Goal: Information Seeking & Learning: Find specific fact

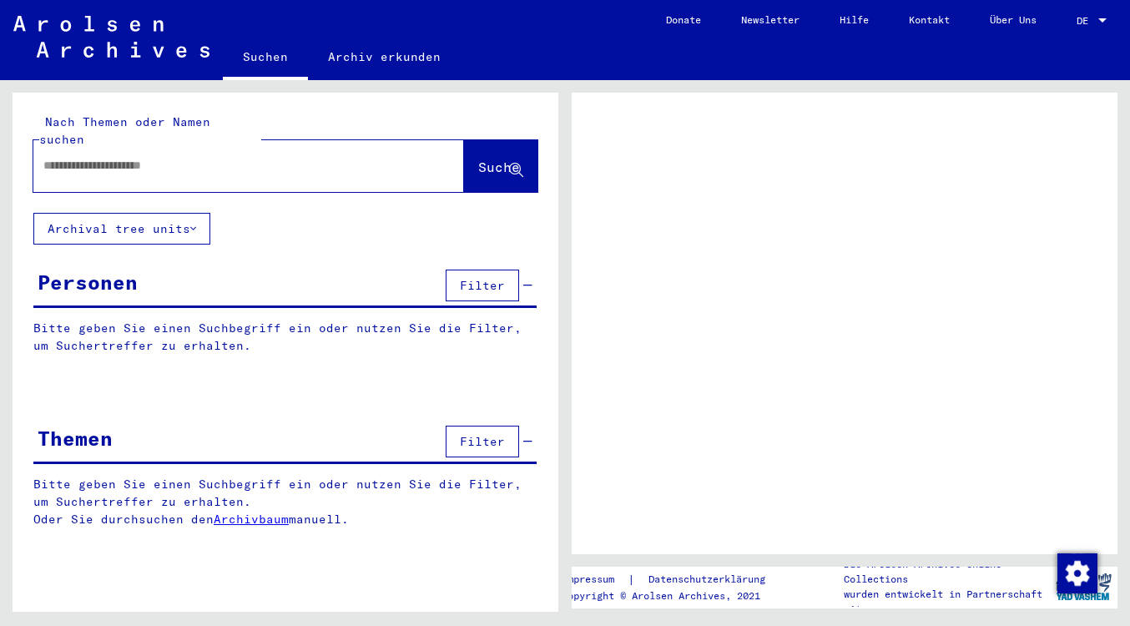
click at [1109, 18] on div at bounding box center [1102, 21] width 15 height 12
click at [1103, 18] on div at bounding box center [1102, 21] width 15 height 12
click at [1100, 22] on div at bounding box center [1103, 20] width 8 height 4
click at [1085, 18] on span "DE" at bounding box center [1086, 21] width 18 height 12
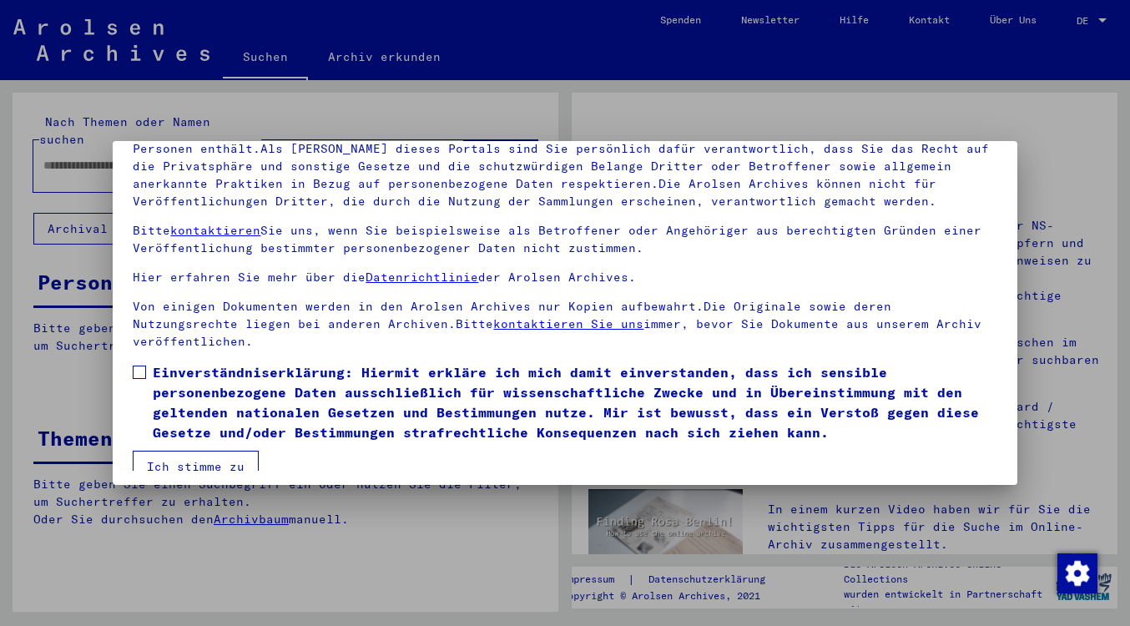
scroll to position [139, 0]
click at [140, 367] on span at bounding box center [139, 373] width 13 height 13
click at [174, 456] on button "Ich stimme zu" at bounding box center [196, 468] width 126 height 32
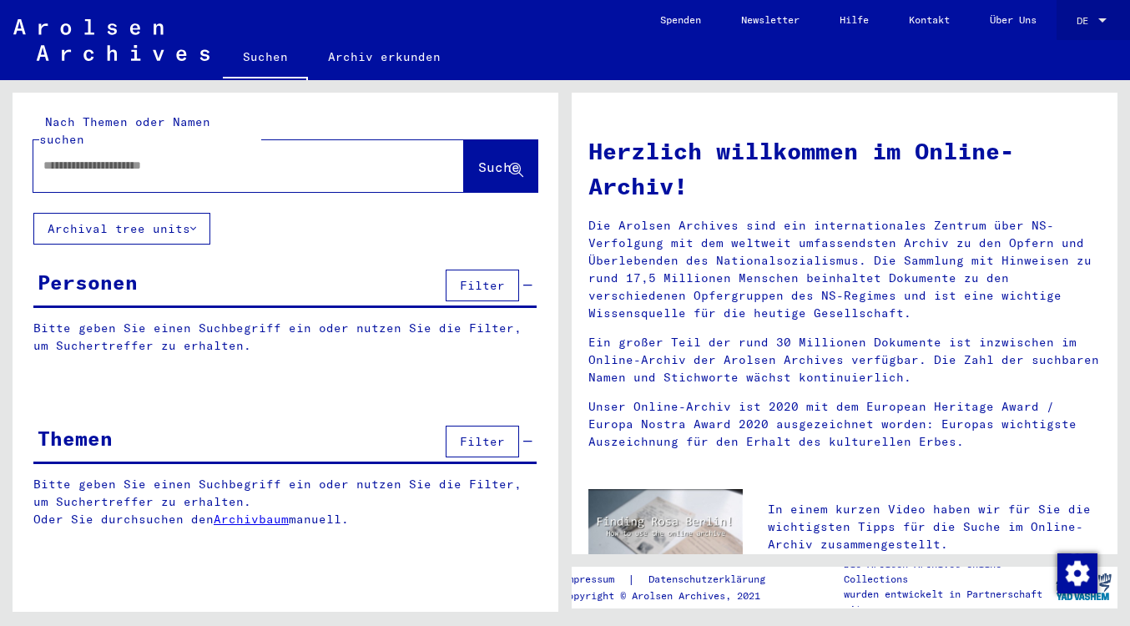
click at [1104, 19] on div at bounding box center [1103, 20] width 8 height 4
click at [1067, 31] on span "English" at bounding box center [1060, 29] width 41 height 13
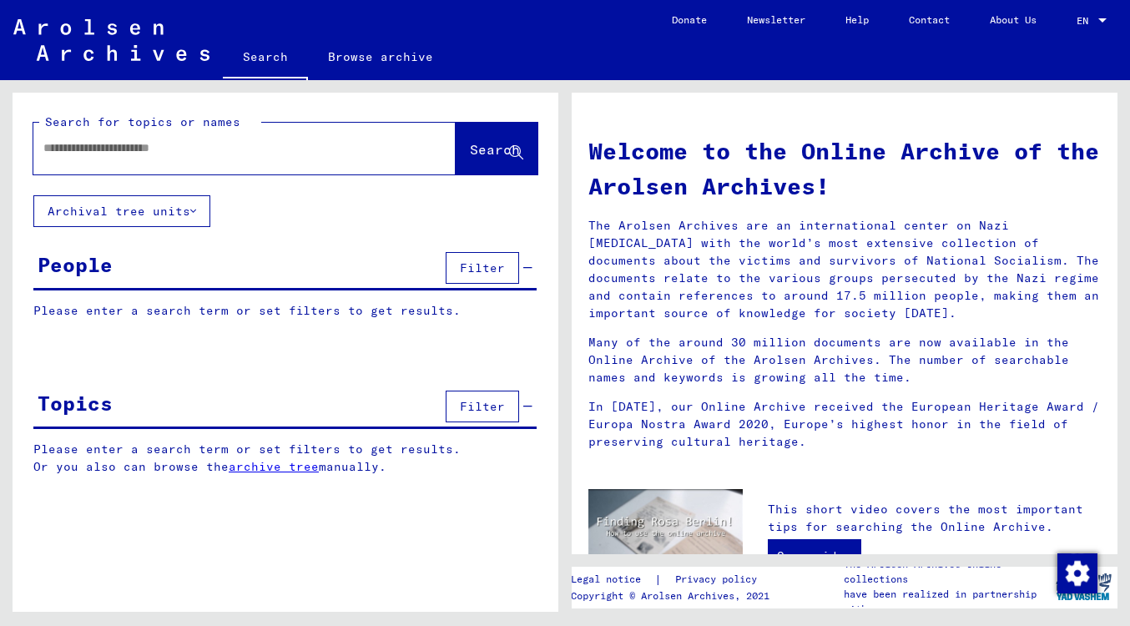
click at [333, 158] on div at bounding box center [219, 148] width 372 height 38
click at [316, 144] on input "text" at bounding box center [224, 148] width 362 height 18
drag, startPoint x: 316, startPoint y: 144, endPoint x: 510, endPoint y: 149, distance: 193.8
click at [510, 149] on icon at bounding box center [516, 153] width 14 height 14
click at [205, 161] on div "**********" at bounding box center [219, 148] width 372 height 38
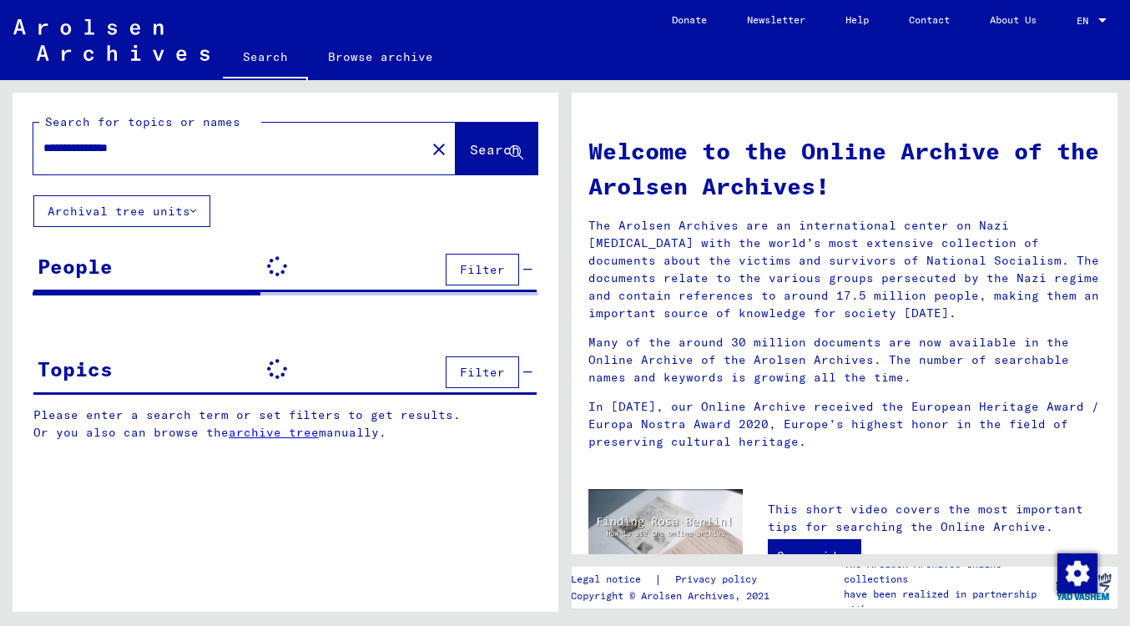
click at [200, 150] on input "**********" at bounding box center [224, 148] width 362 height 18
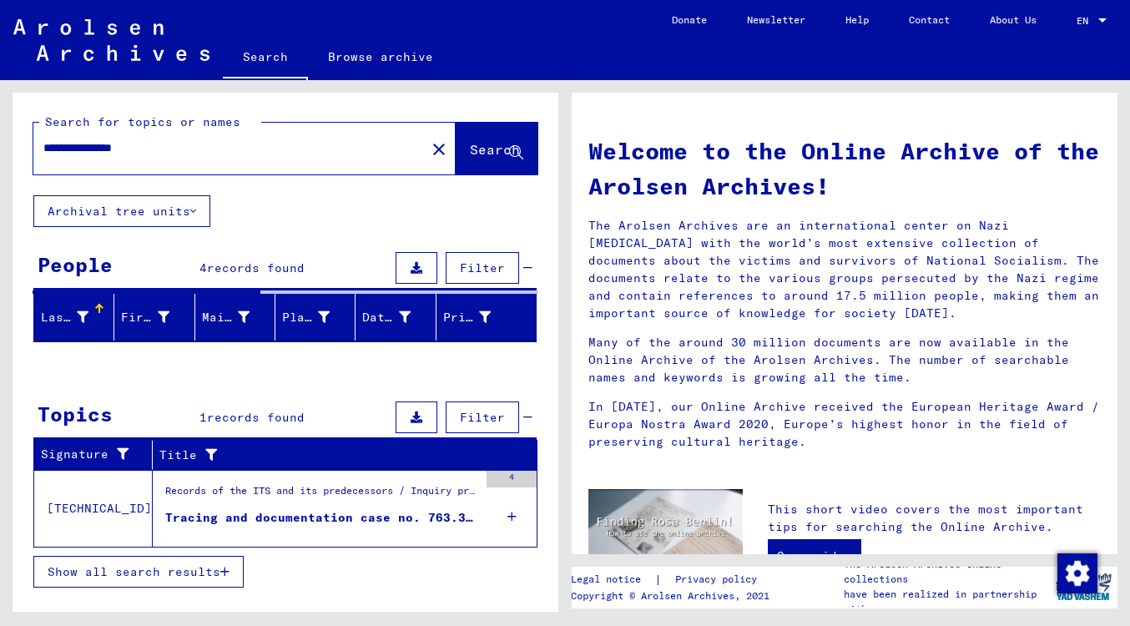
type input "**********"
click at [470, 141] on span "Search" at bounding box center [495, 149] width 50 height 17
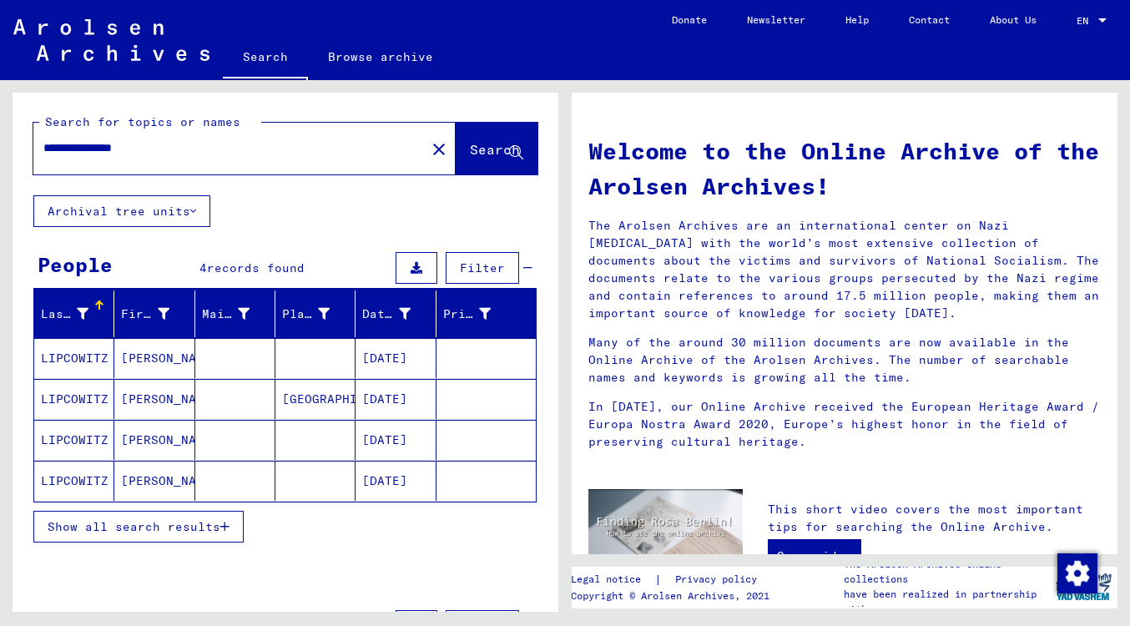
click at [389, 357] on mat-cell "[DATE]" at bounding box center [396, 358] width 80 height 40
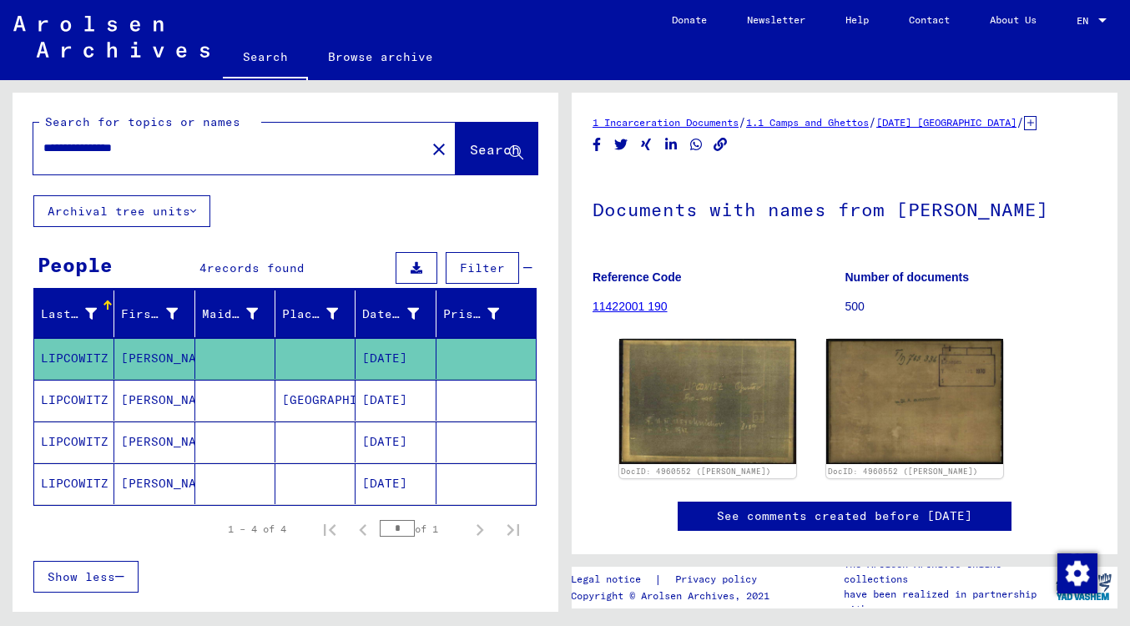
click at [141, 413] on mat-cell "[PERSON_NAME]" at bounding box center [154, 400] width 80 height 41
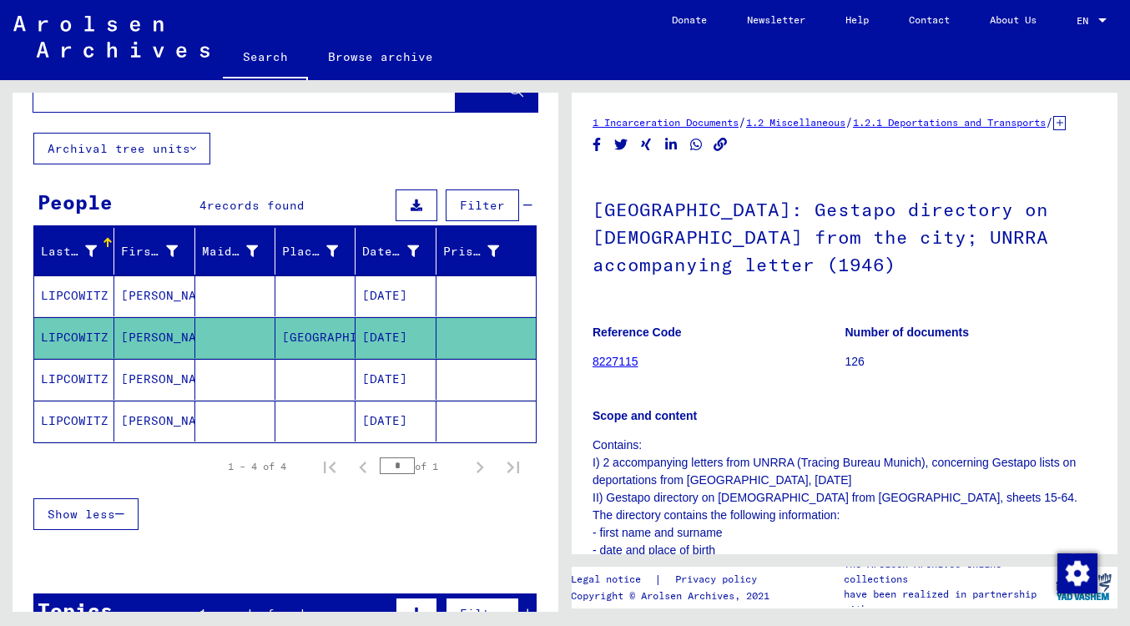
click at [725, 152] on icon "Copy link" at bounding box center [721, 145] width 18 height 14
click at [697, 152] on icon "Share on WhatsApp" at bounding box center [697, 145] width 18 height 14
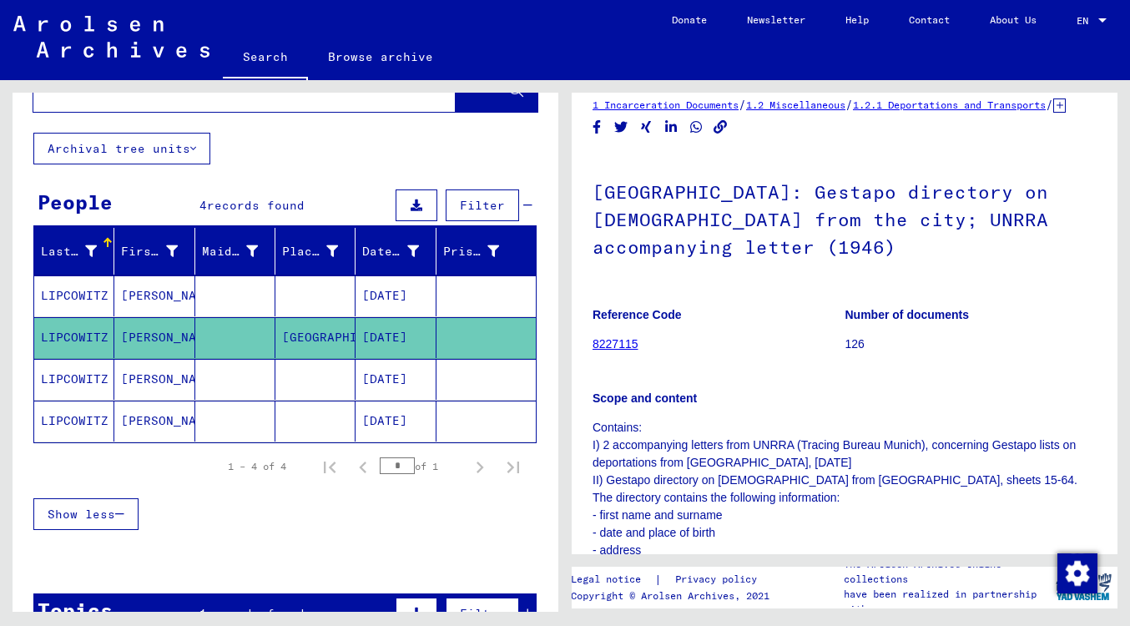
scroll to position [21, 0]
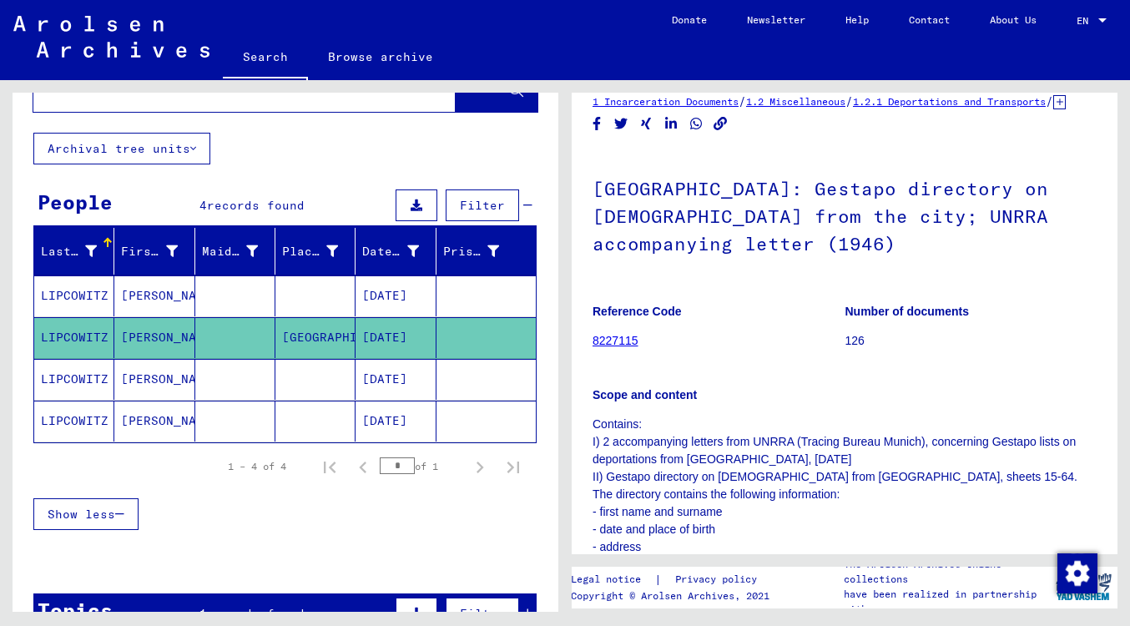
click at [614, 334] on link "8227115" at bounding box center [616, 340] width 46 height 13
click at [612, 334] on link "8227115" at bounding box center [616, 340] width 46 height 13
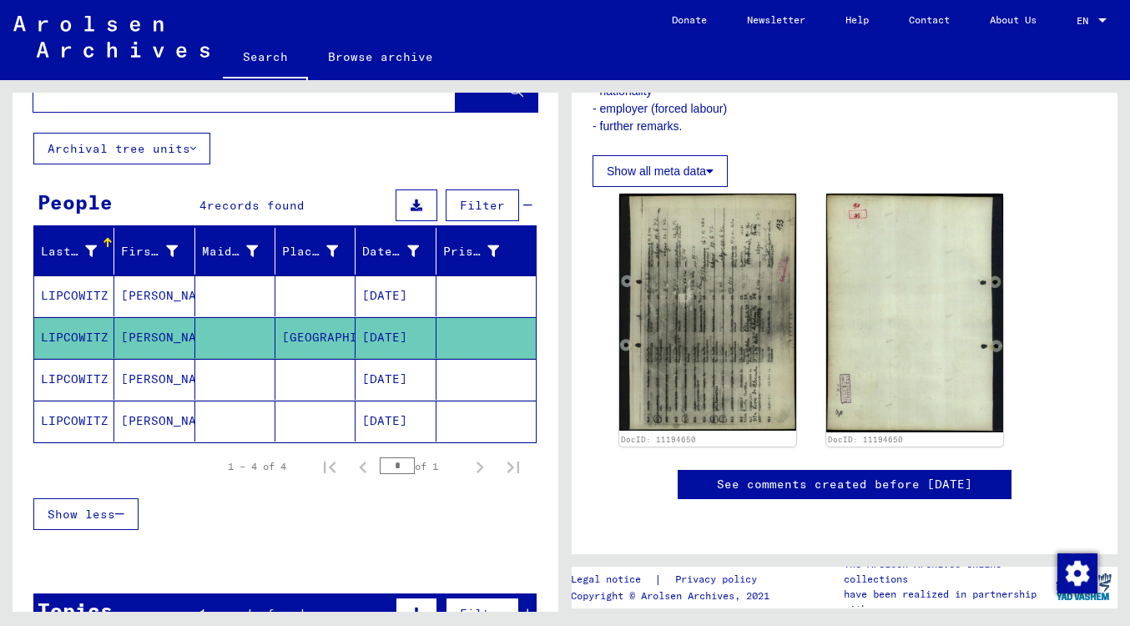
scroll to position [502, 0]
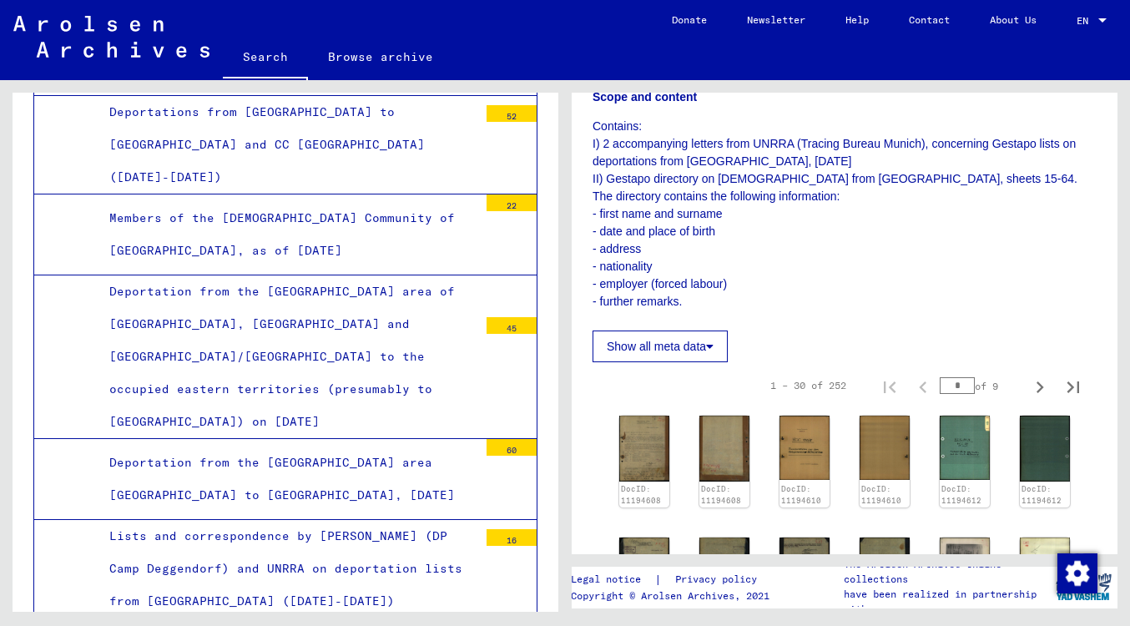
scroll to position [320, 0]
click at [653, 430] on img at bounding box center [645, 446] width 53 height 68
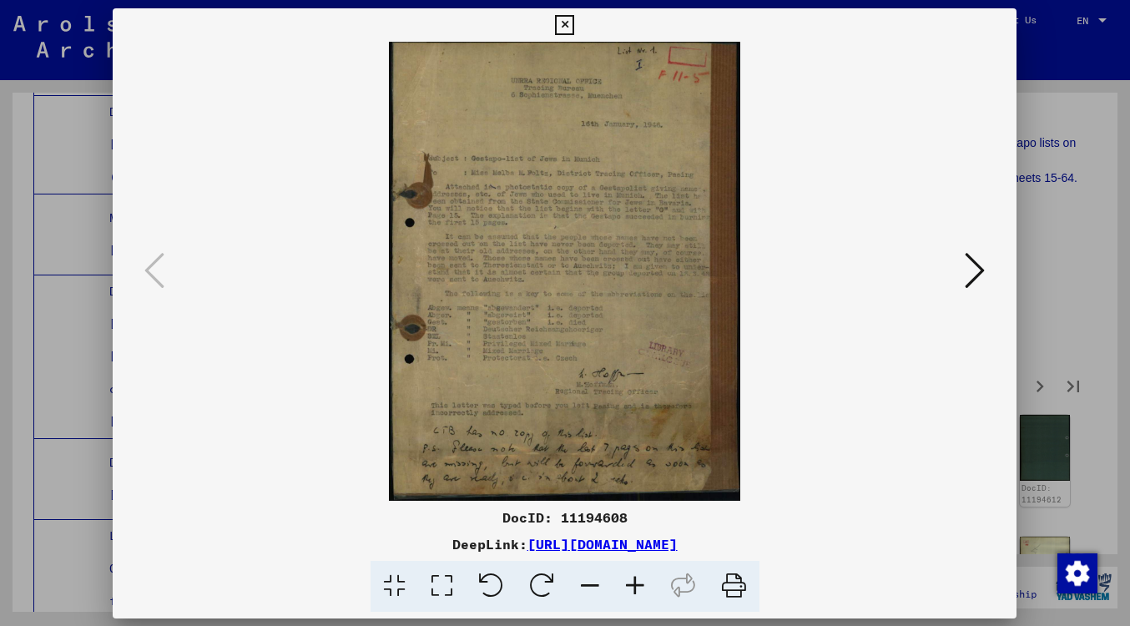
click at [653, 430] on img at bounding box center [564, 271] width 791 height 459
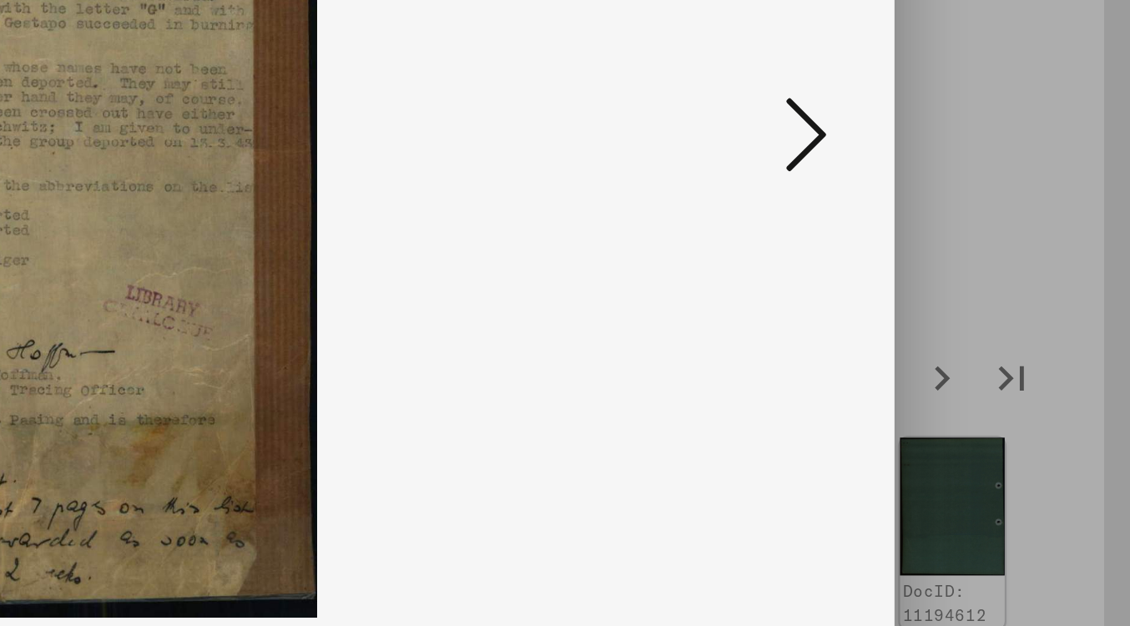
scroll to position [0, 0]
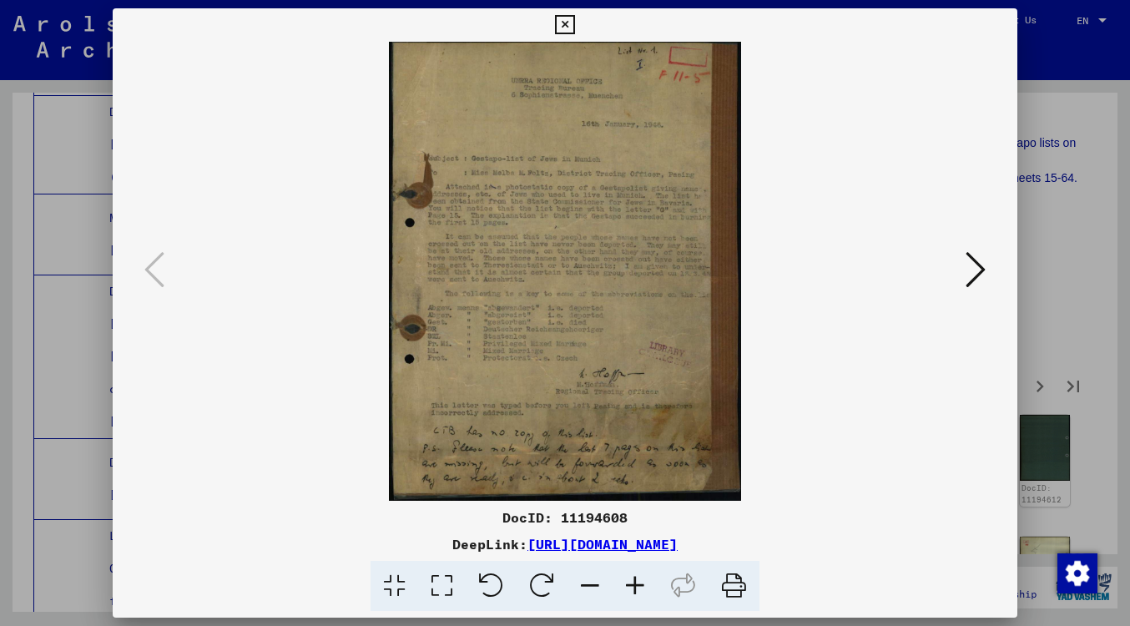
click at [983, 269] on icon at bounding box center [976, 270] width 20 height 40
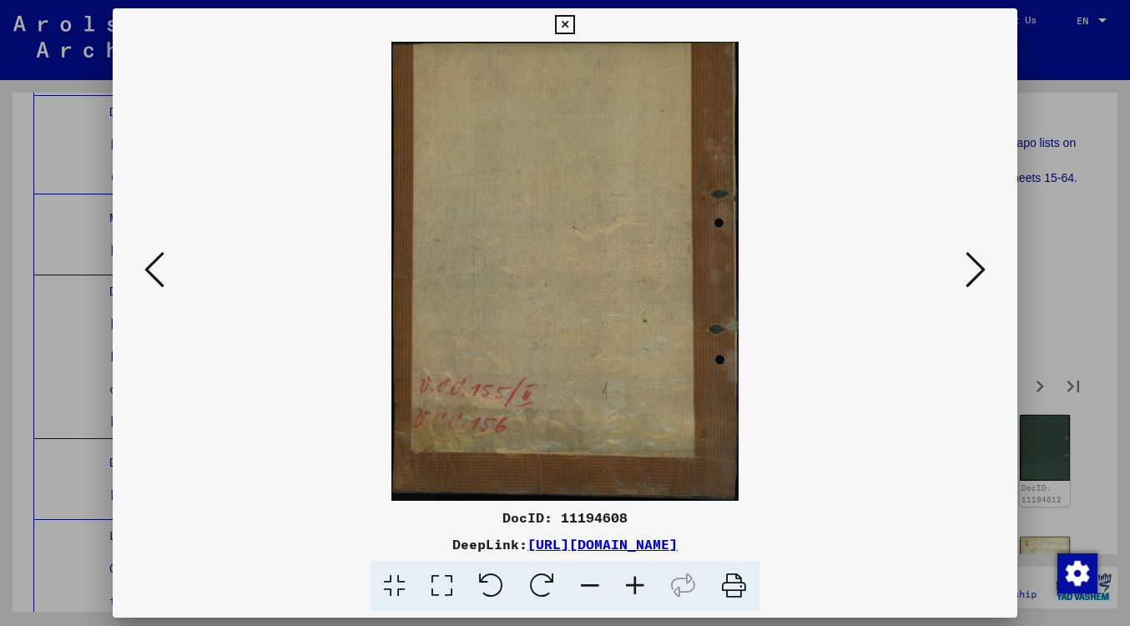
click at [984, 269] on icon at bounding box center [976, 270] width 20 height 40
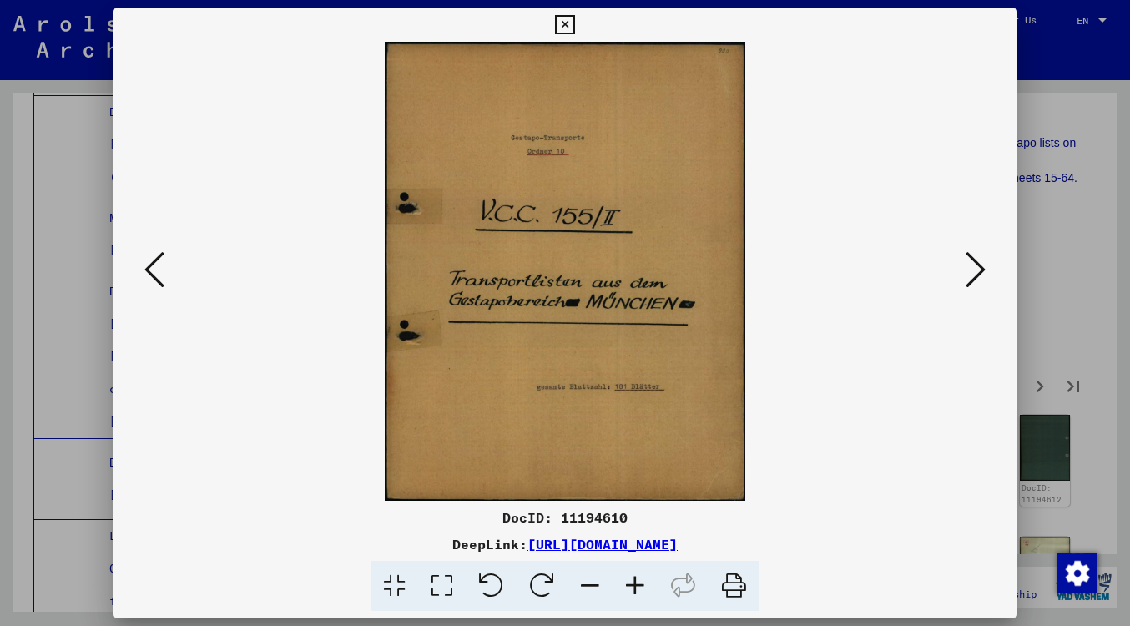
click at [983, 268] on icon at bounding box center [976, 270] width 20 height 40
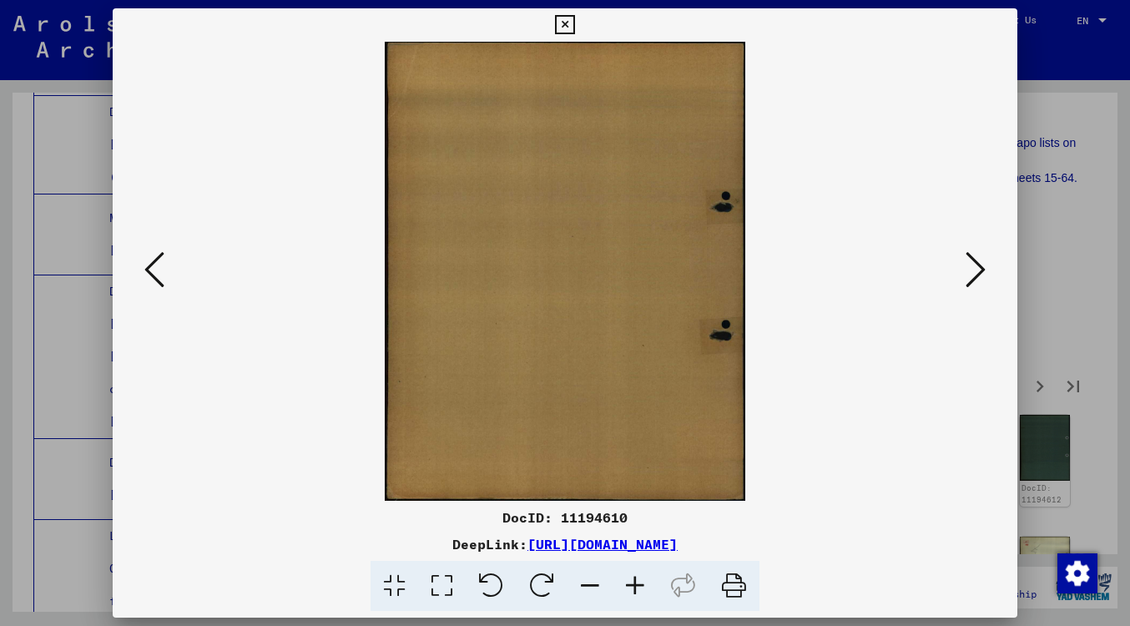
click at [983, 268] on icon at bounding box center [976, 270] width 20 height 40
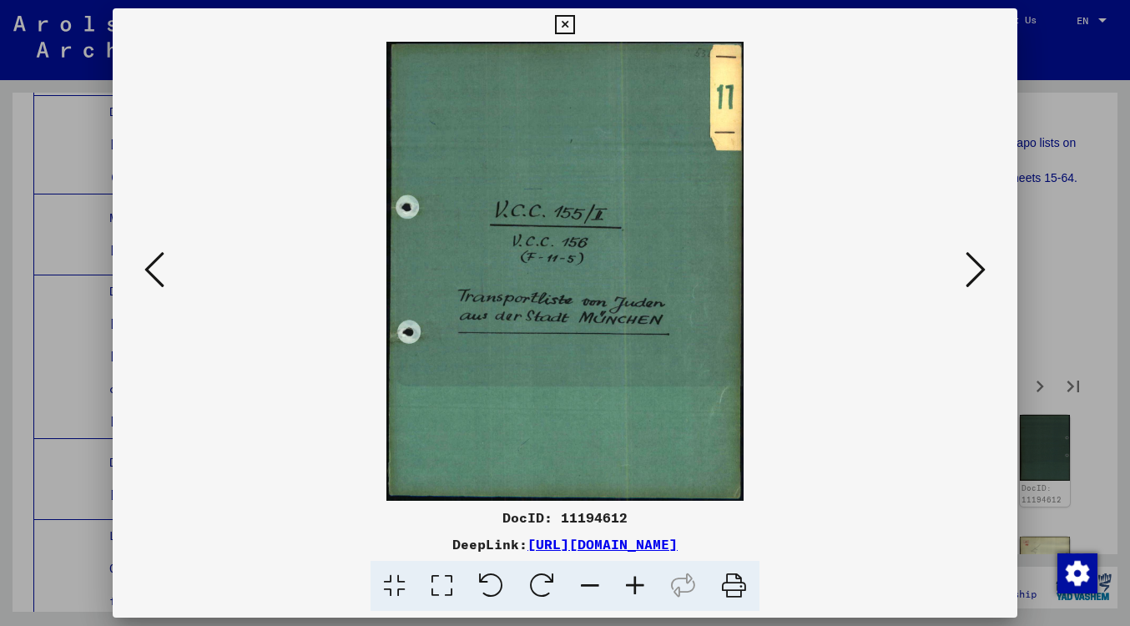
click at [983, 268] on icon at bounding box center [976, 270] width 20 height 40
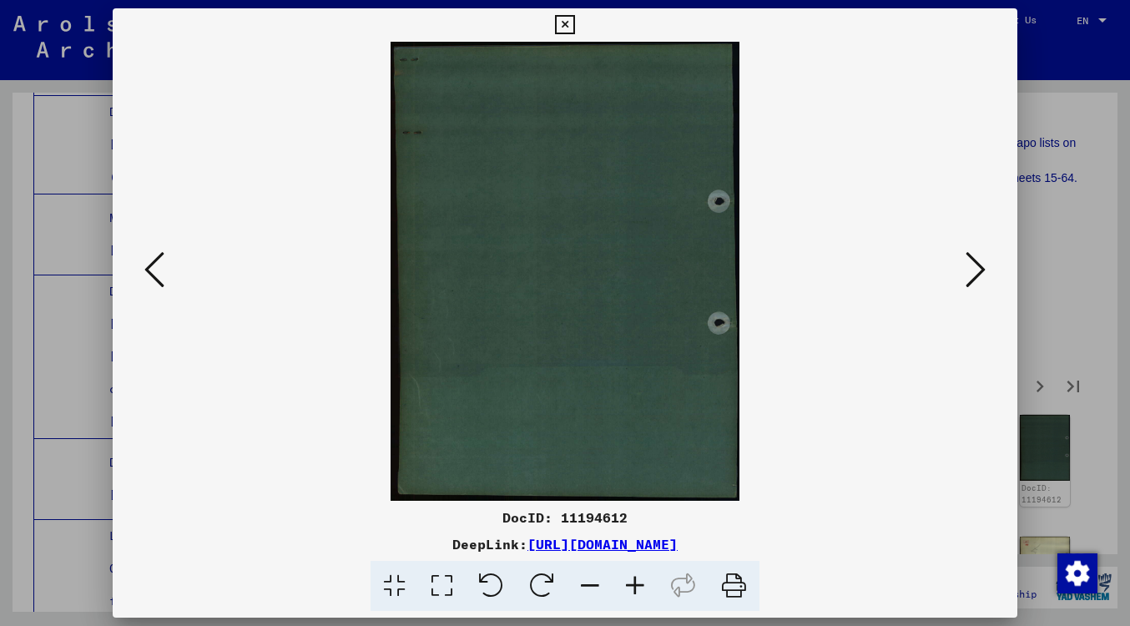
click at [984, 269] on icon at bounding box center [976, 270] width 20 height 40
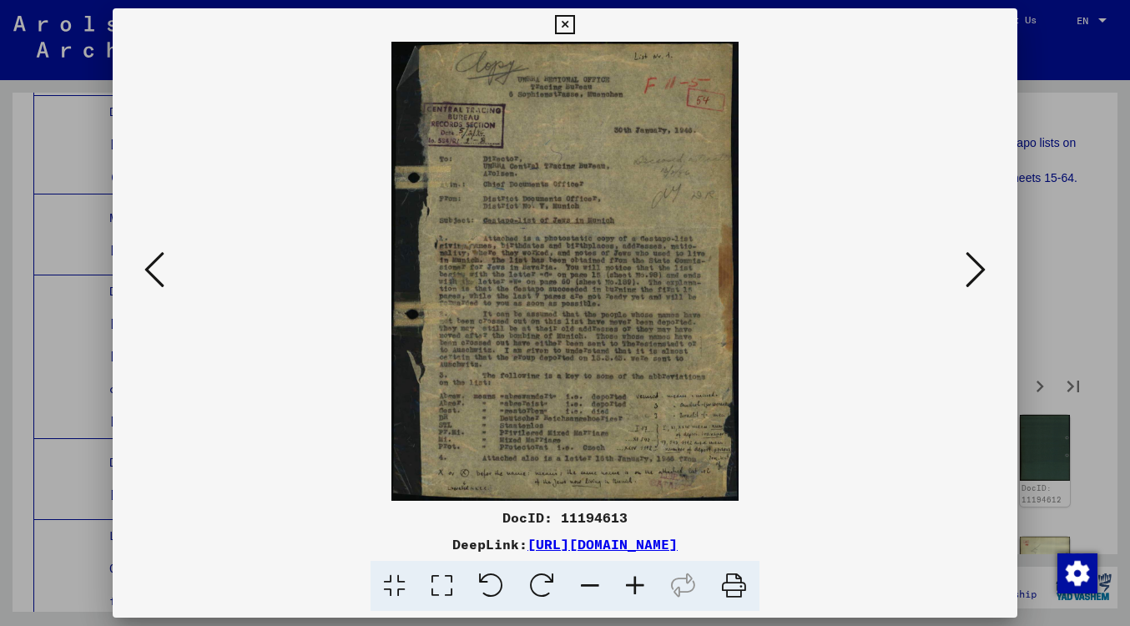
click at [978, 271] on icon at bounding box center [976, 270] width 20 height 40
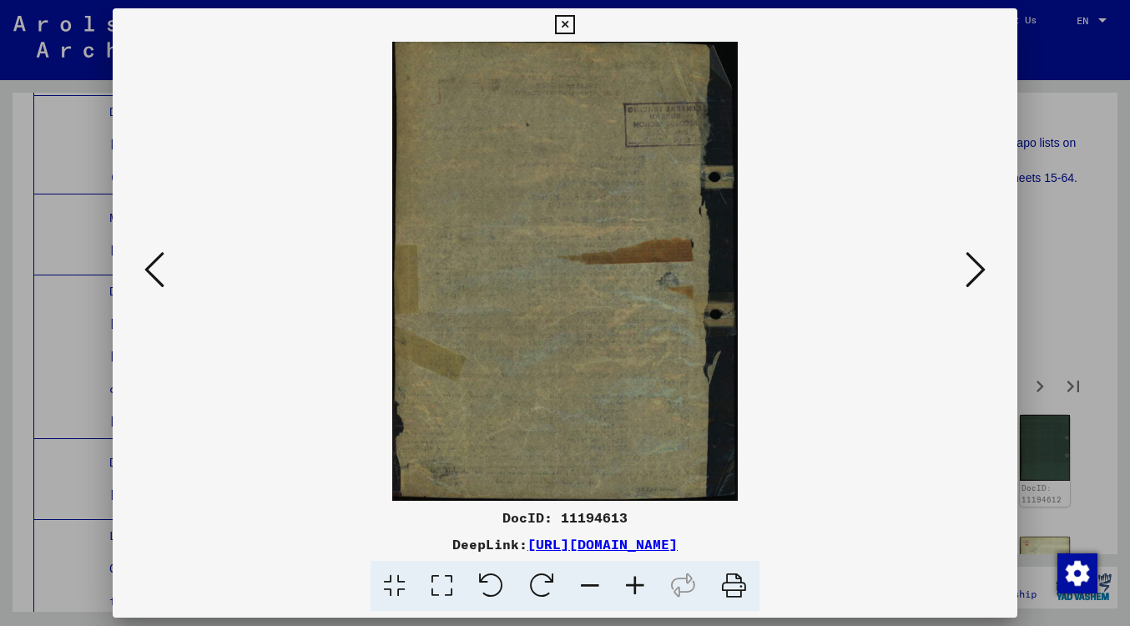
click at [978, 271] on icon at bounding box center [976, 270] width 20 height 40
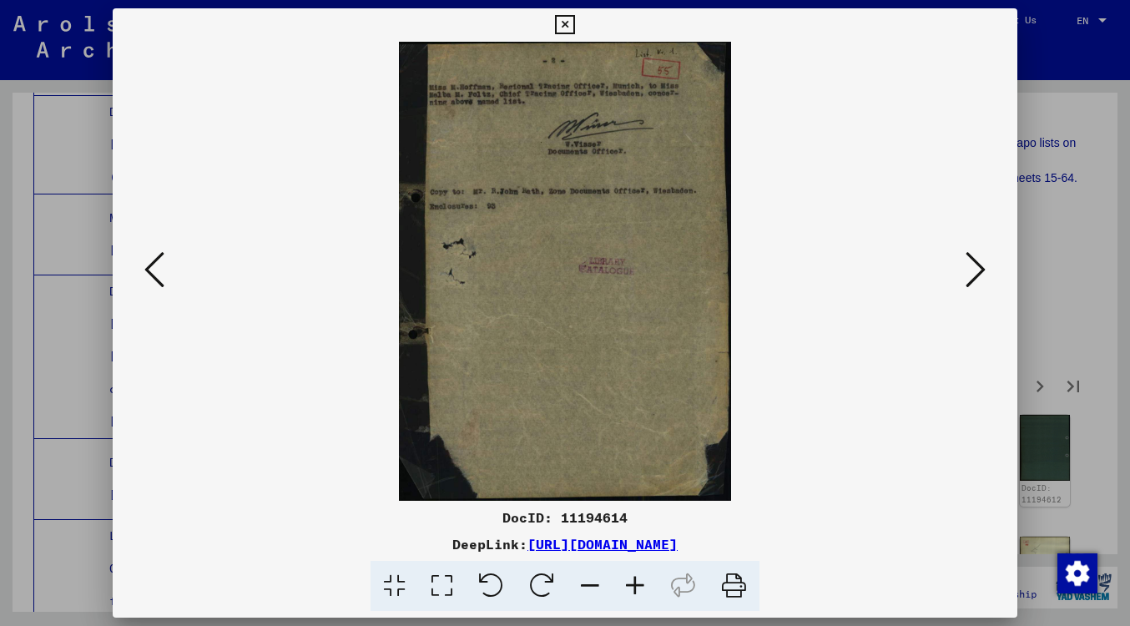
click at [978, 271] on icon at bounding box center [976, 270] width 20 height 40
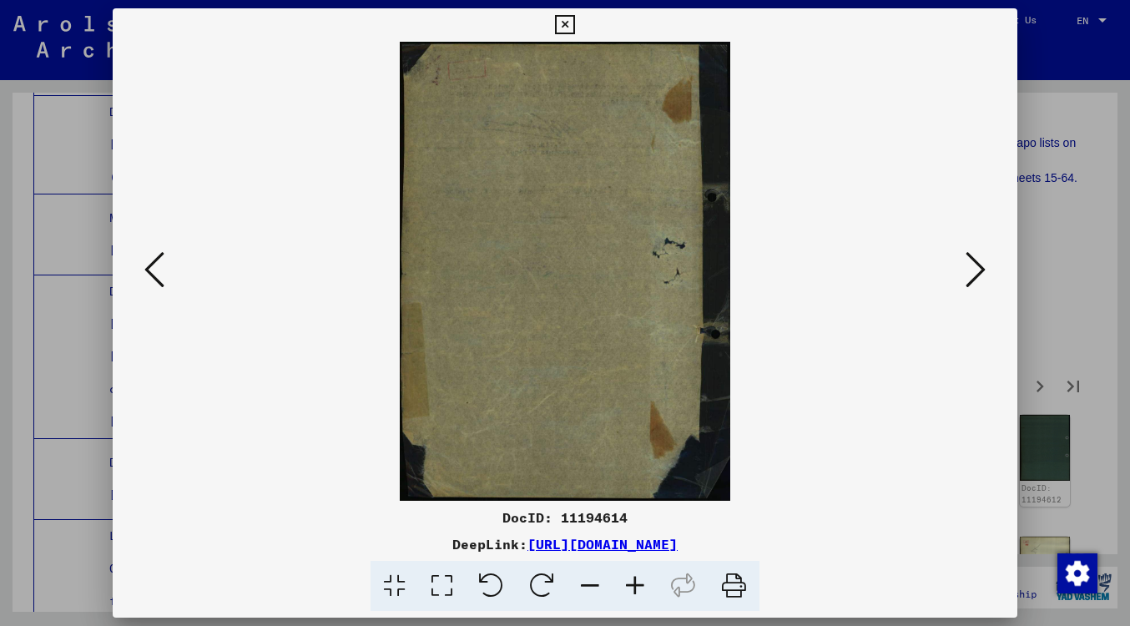
click at [978, 271] on icon at bounding box center [976, 270] width 20 height 40
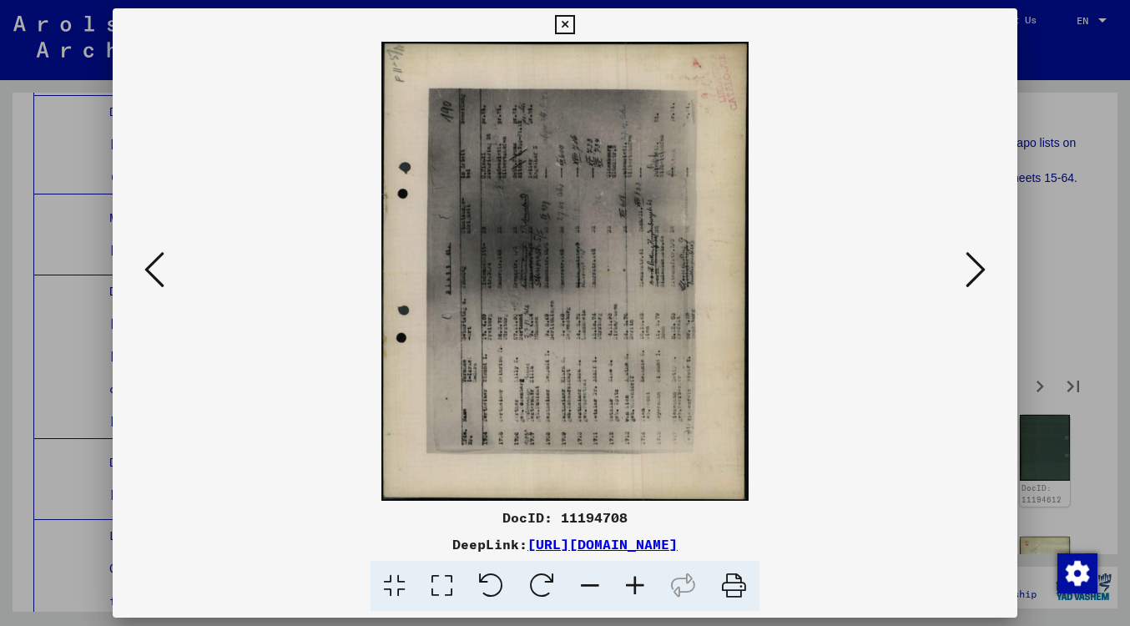
click at [978, 271] on icon at bounding box center [976, 270] width 20 height 40
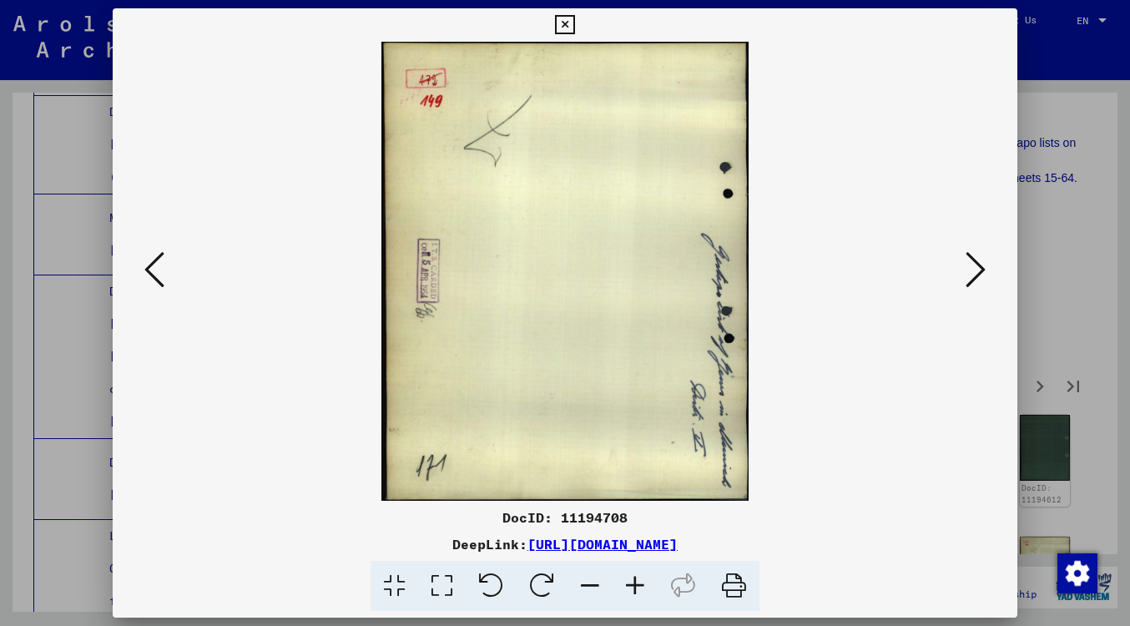
click at [978, 271] on icon at bounding box center [976, 270] width 20 height 40
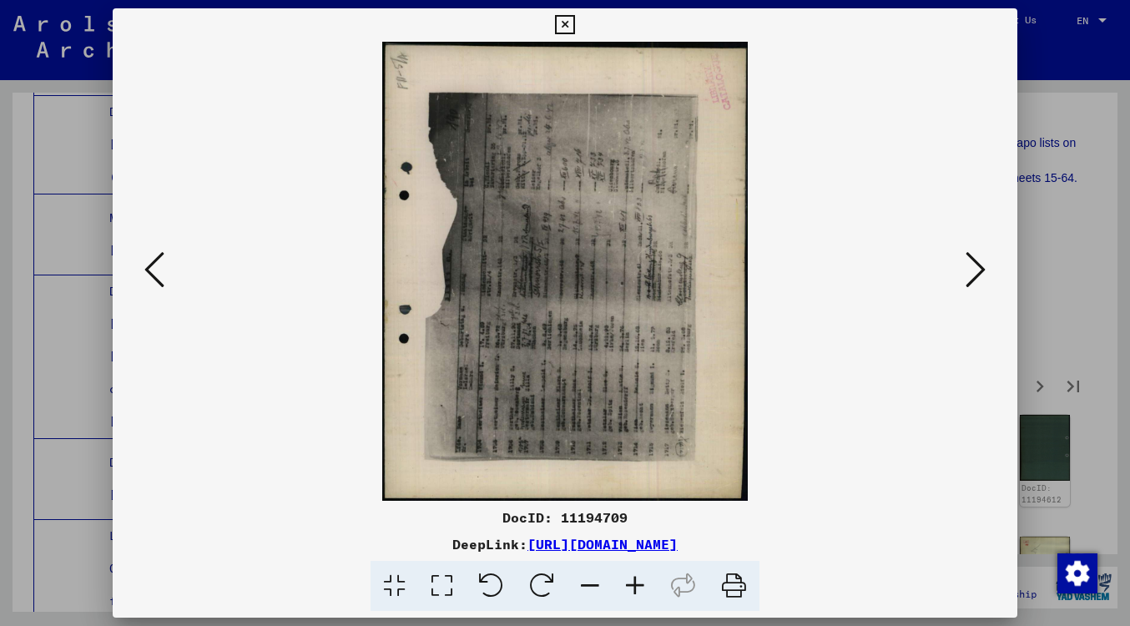
click at [970, 278] on icon at bounding box center [976, 270] width 20 height 40
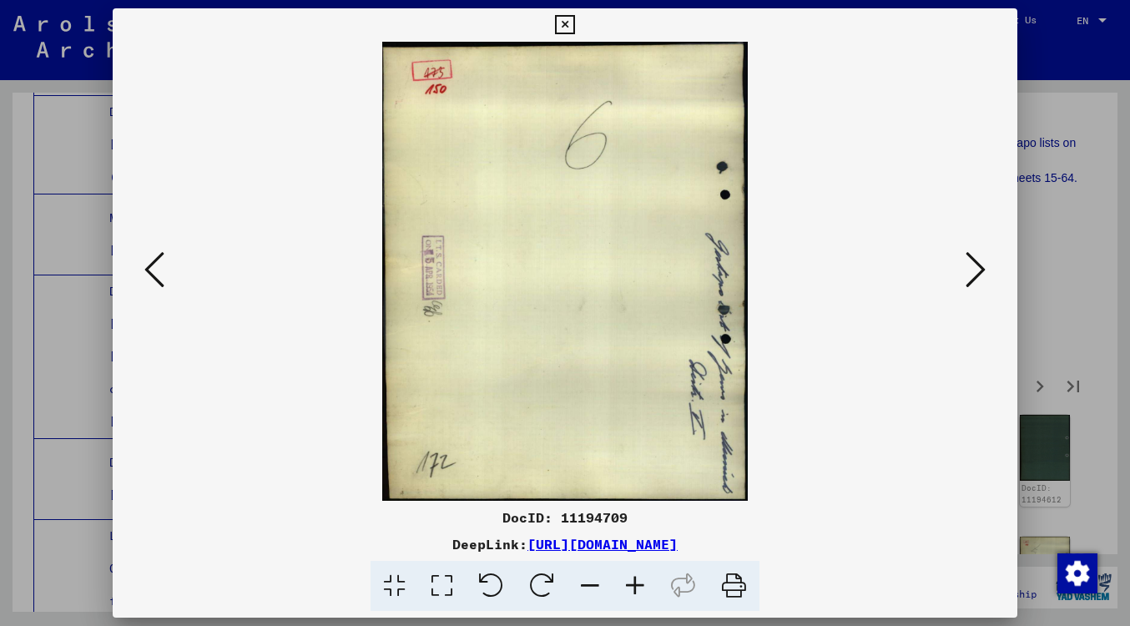
click at [970, 279] on icon at bounding box center [976, 270] width 20 height 40
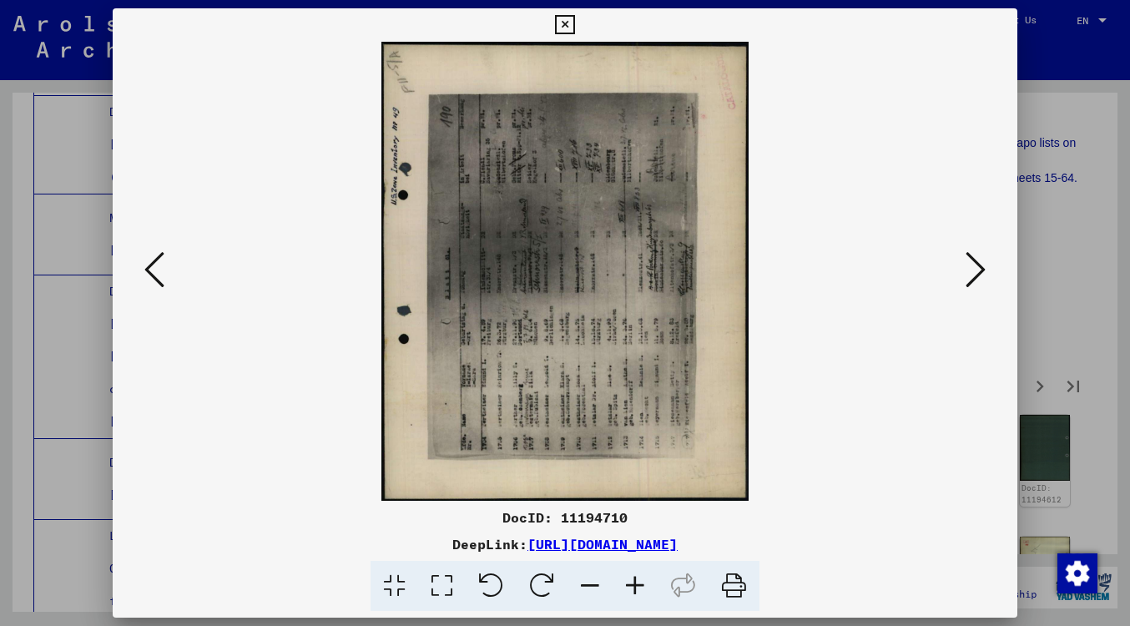
click at [970, 280] on icon at bounding box center [976, 270] width 20 height 40
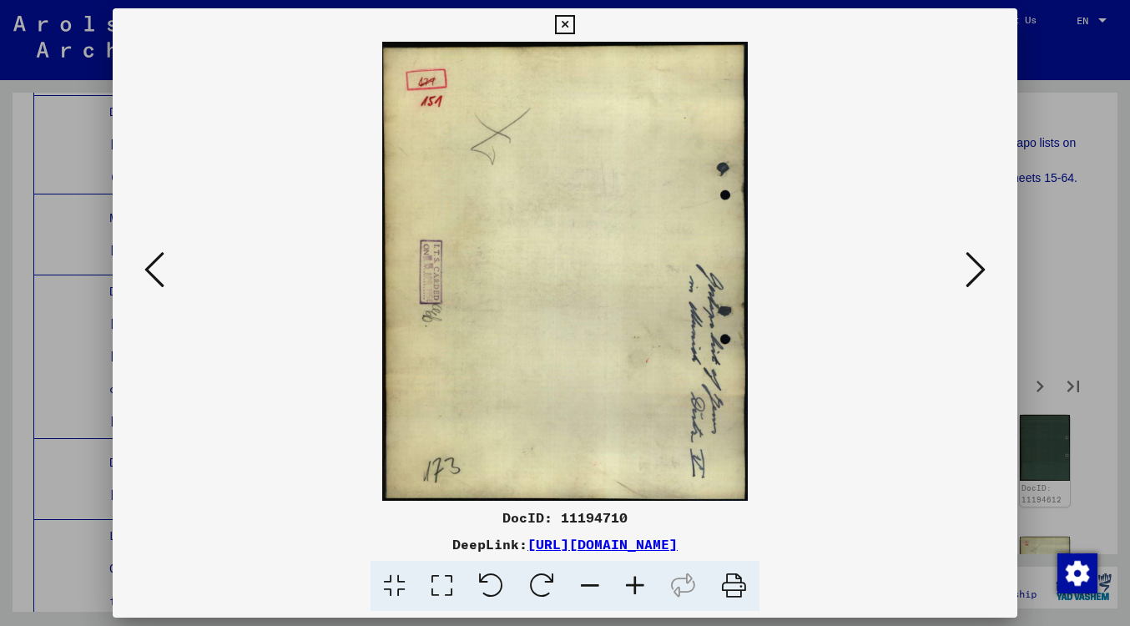
click at [970, 280] on icon at bounding box center [976, 270] width 20 height 40
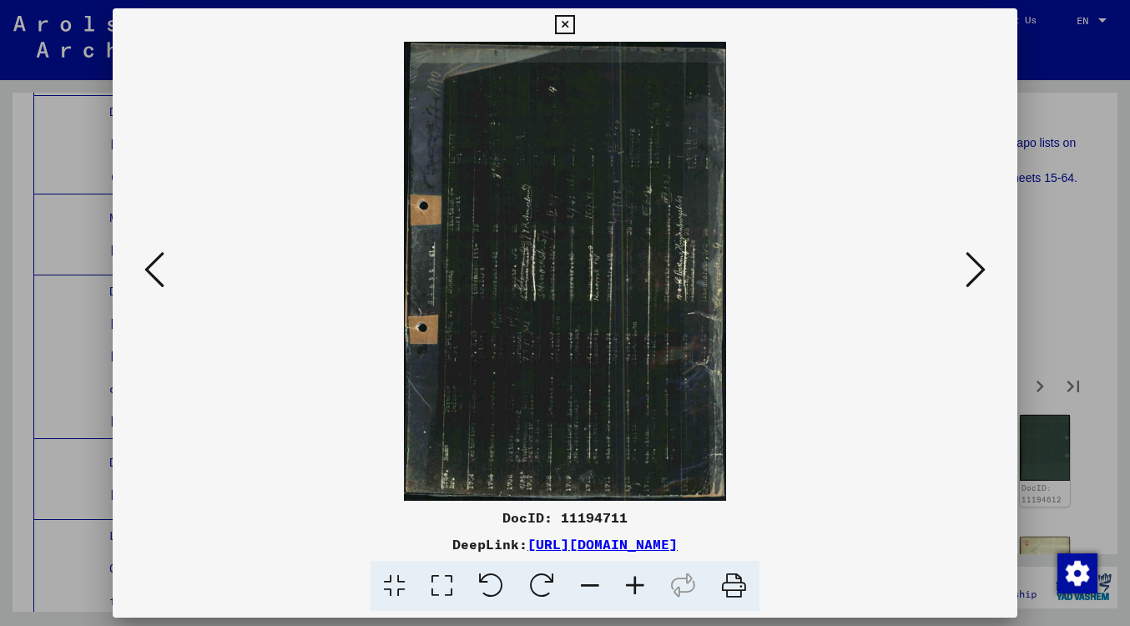
click at [970, 280] on icon at bounding box center [976, 270] width 20 height 40
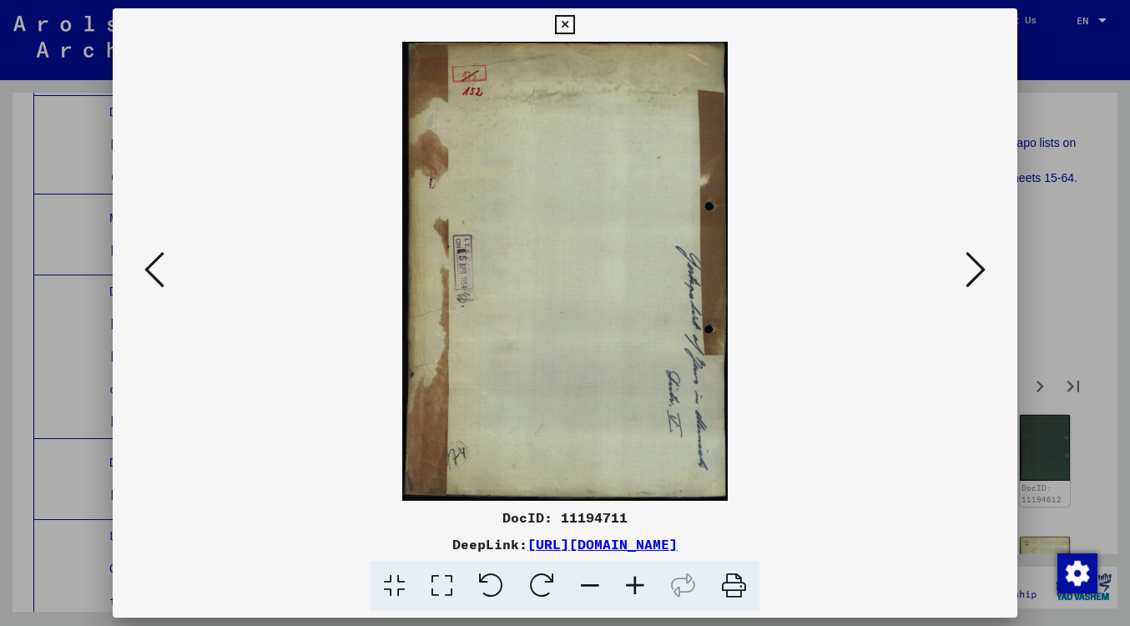
click at [970, 280] on icon at bounding box center [976, 270] width 20 height 40
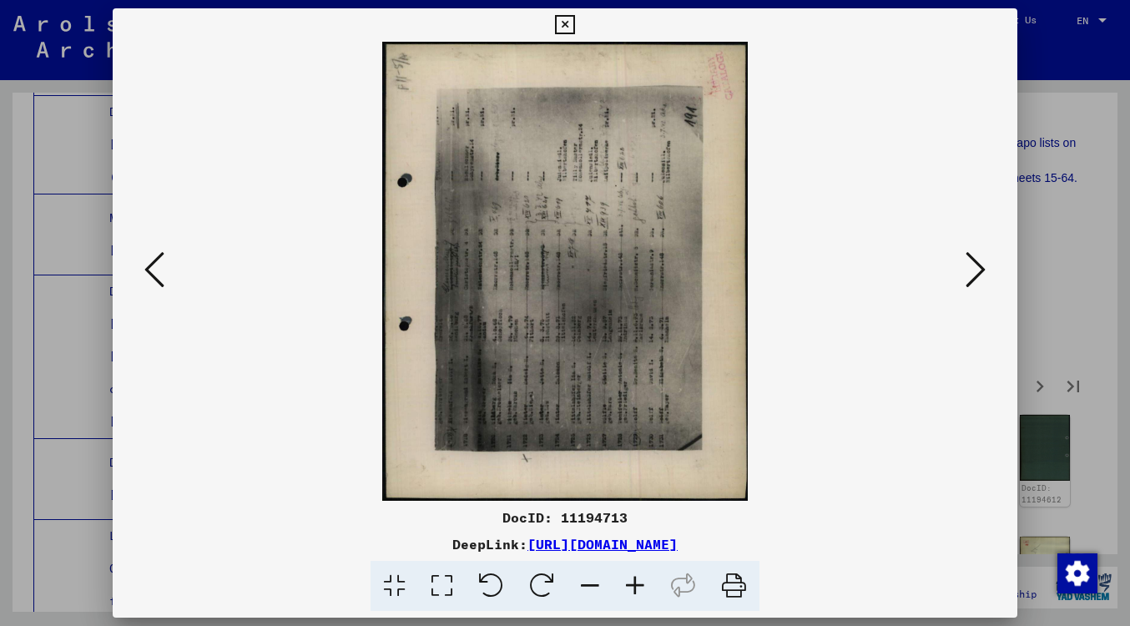
click at [970, 280] on icon at bounding box center [976, 270] width 20 height 40
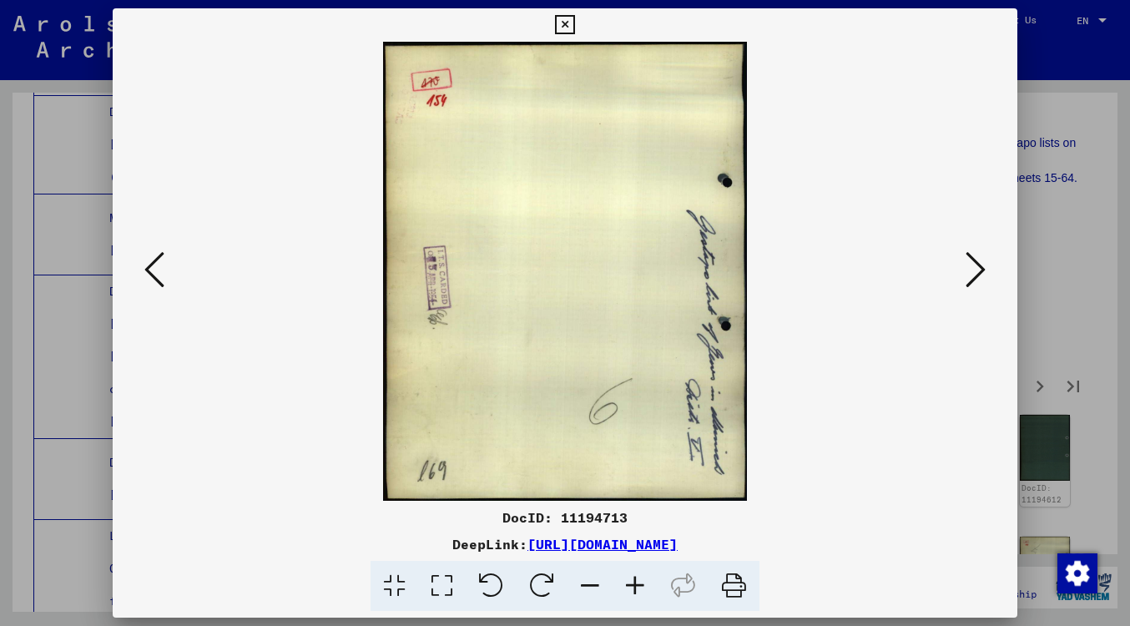
click at [970, 280] on icon at bounding box center [976, 270] width 20 height 40
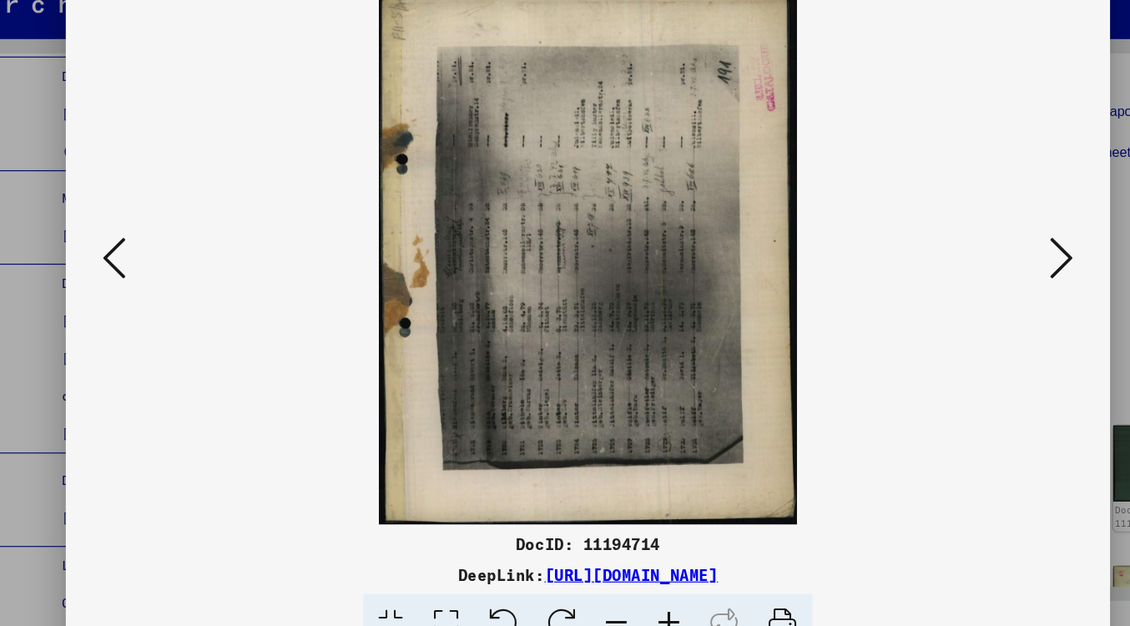
click at [144, 250] on icon at bounding box center [154, 270] width 20 height 40
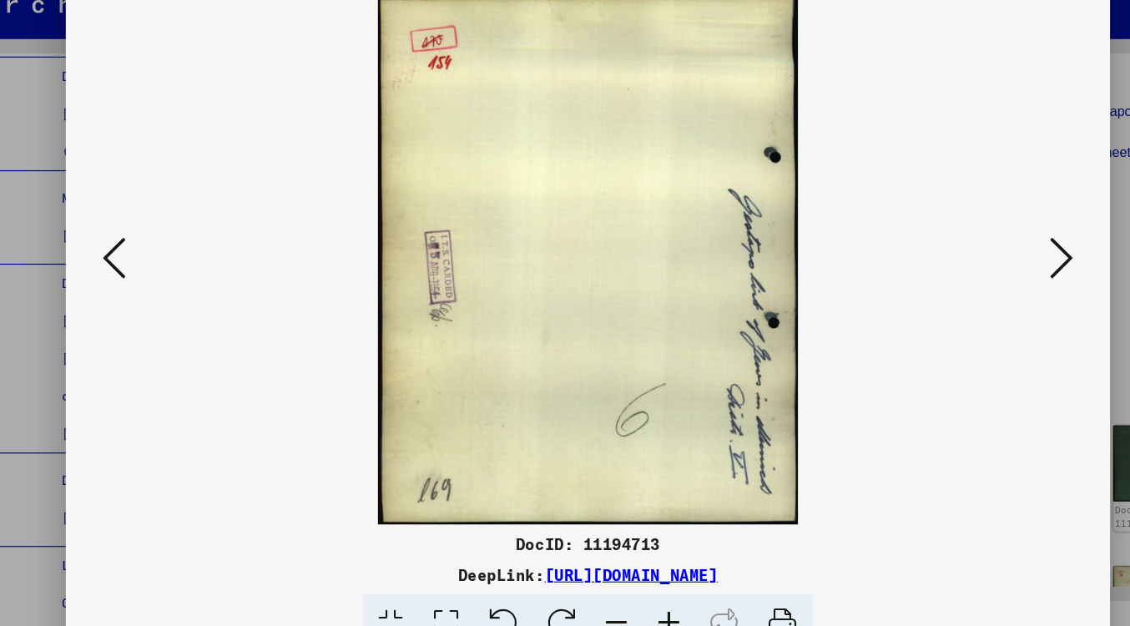
click at [26, 164] on div at bounding box center [565, 313] width 1130 height 626
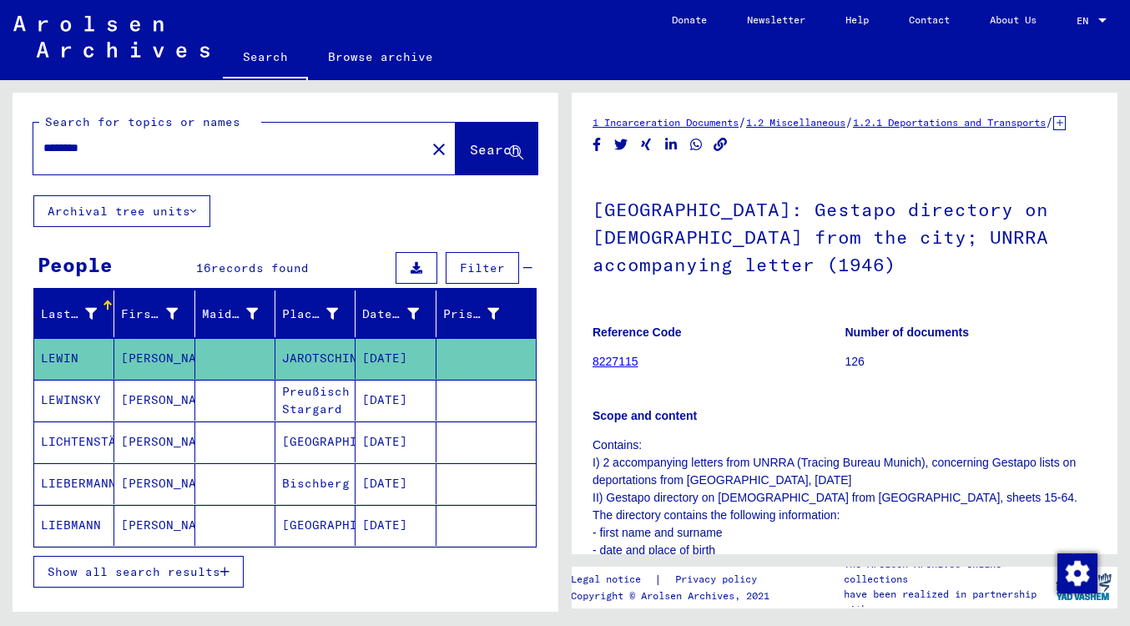
click at [408, 446] on mat-cell "[DATE]" at bounding box center [396, 442] width 80 height 41
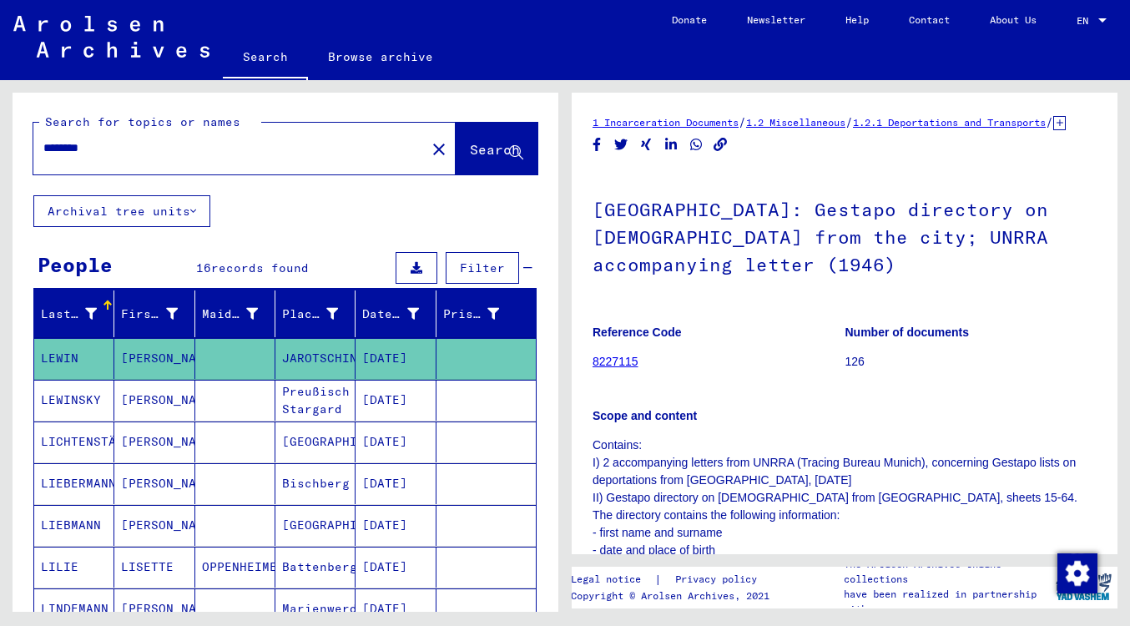
click at [152, 154] on input "********" at bounding box center [229, 148] width 372 height 18
type input "*"
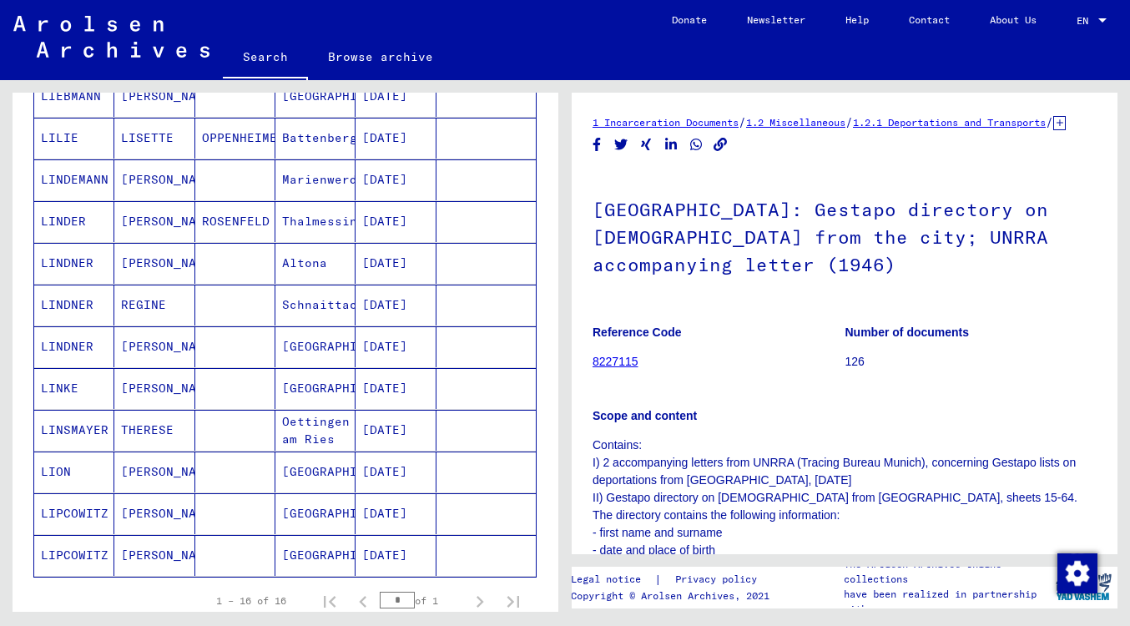
scroll to position [438, 0]
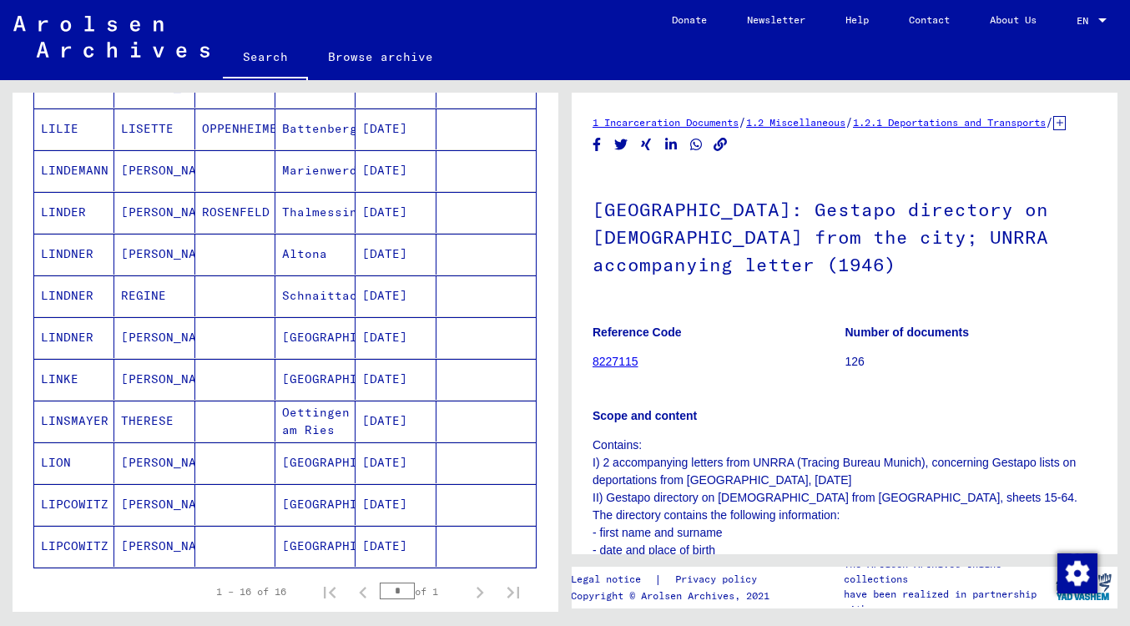
click at [149, 505] on mat-cell "[PERSON_NAME]" at bounding box center [154, 504] width 80 height 41
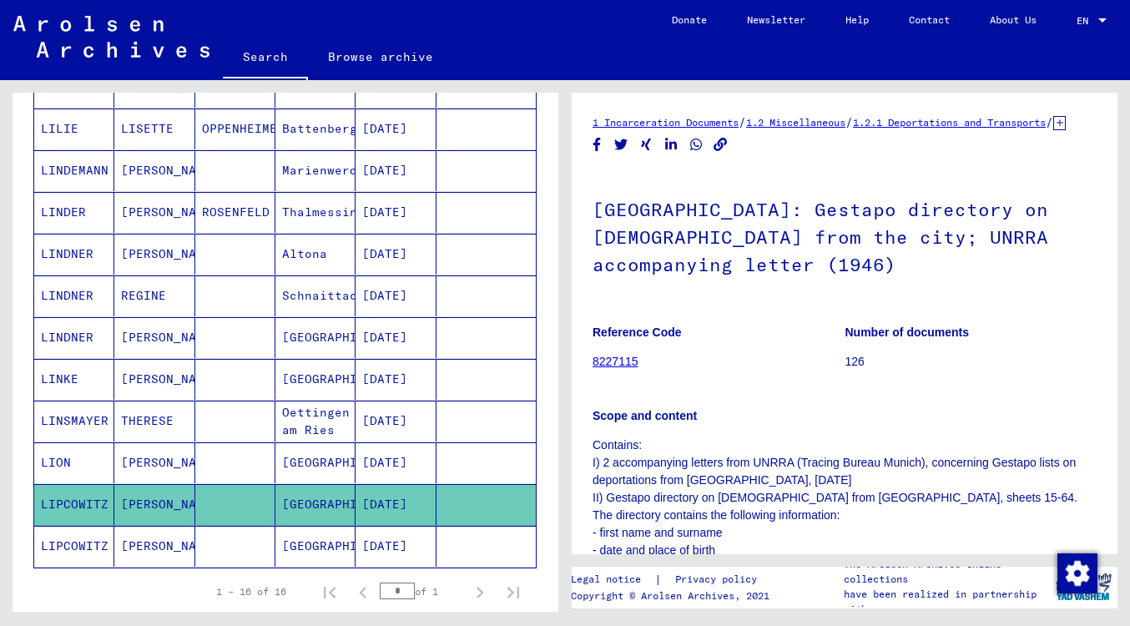
click at [149, 505] on mat-cell "[PERSON_NAME]" at bounding box center [154, 504] width 80 height 41
click at [403, 500] on mat-cell "[DATE]" at bounding box center [396, 504] width 80 height 41
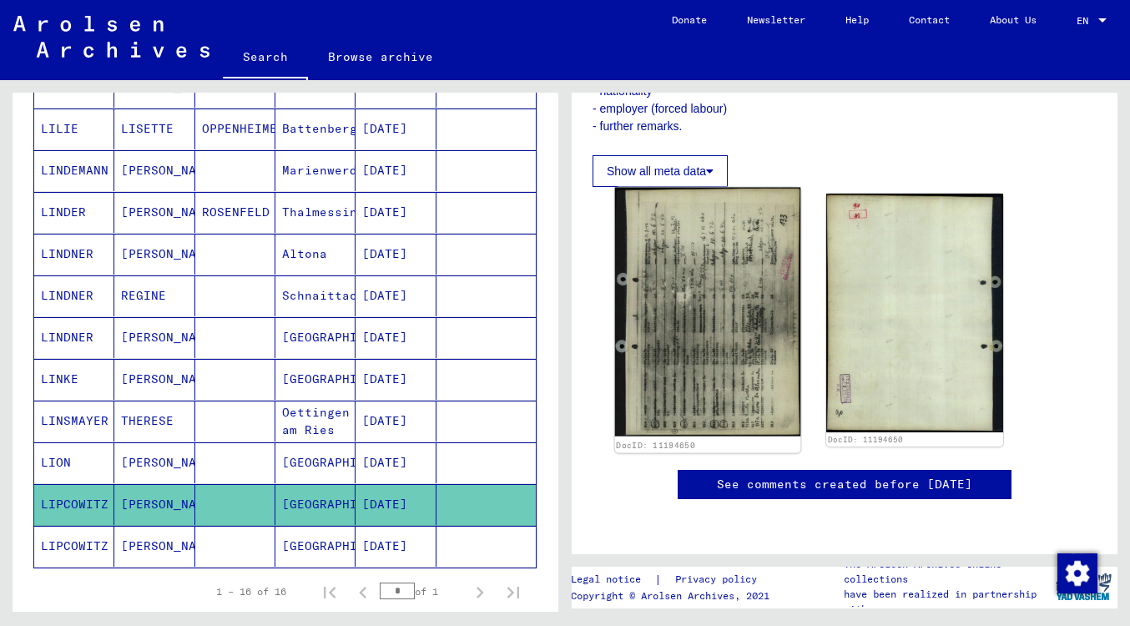
scroll to position [538, 0]
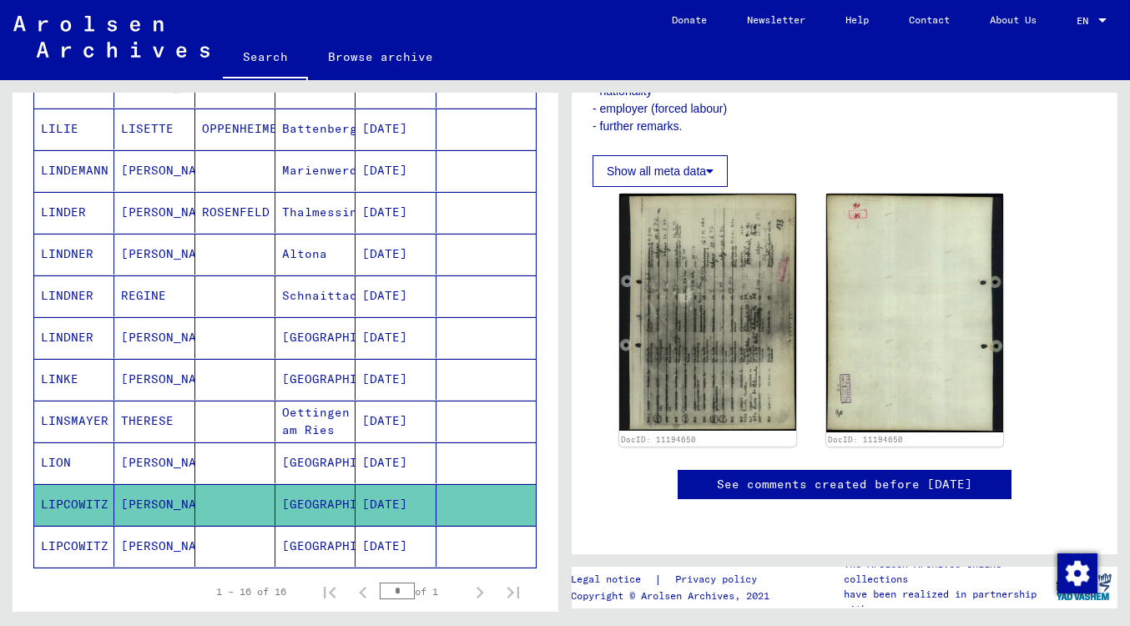
click at [311, 512] on mat-cell "[GEOGRAPHIC_DATA]" at bounding box center [316, 504] width 80 height 41
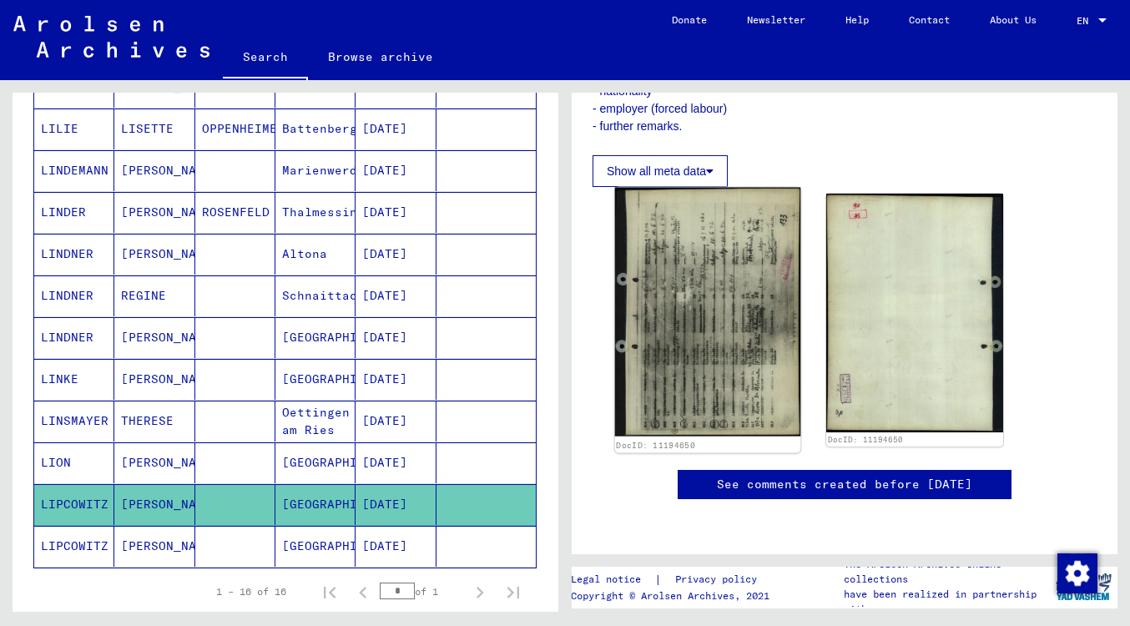
click at [668, 320] on img at bounding box center [708, 312] width 186 height 249
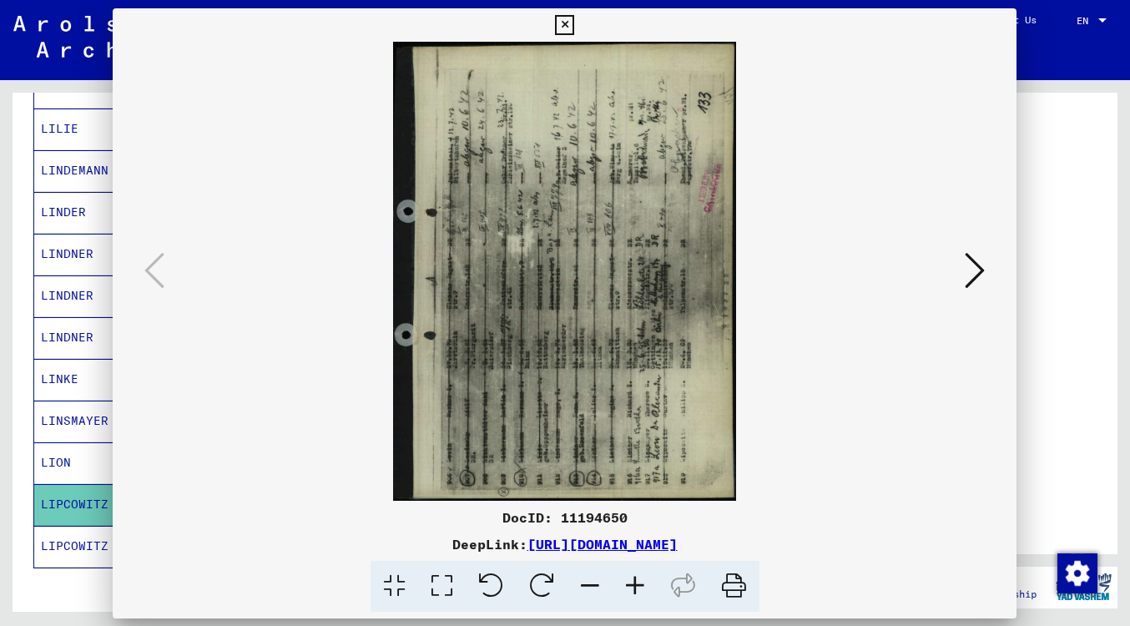
click at [668, 320] on img at bounding box center [564, 271] width 791 height 459
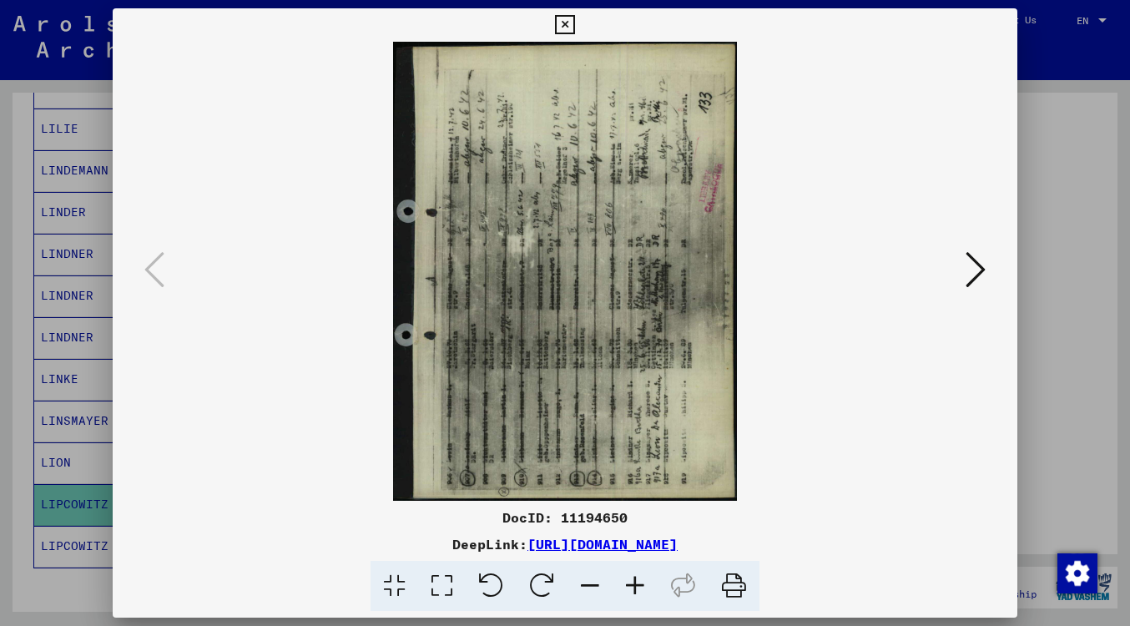
click at [550, 591] on icon at bounding box center [542, 586] width 51 height 51
